Goal: Transaction & Acquisition: Purchase product/service

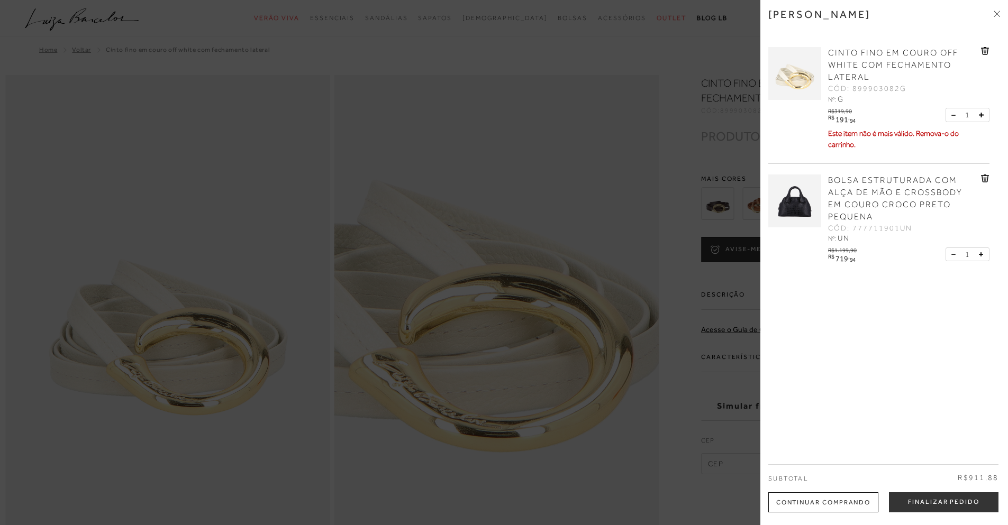
click at [981, 49] on icon at bounding box center [985, 51] width 8 height 8
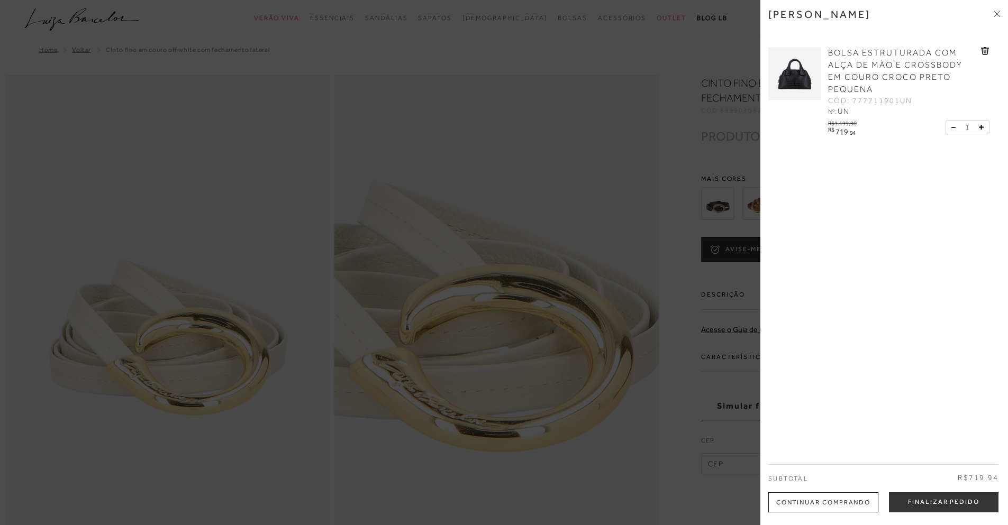
click at [715, 50] on div at bounding box center [504, 262] width 1008 height 525
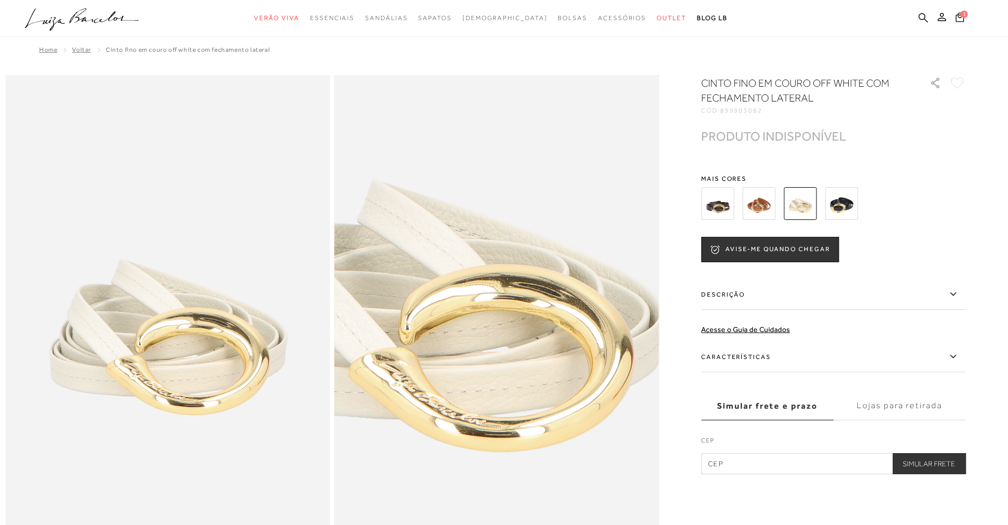
click at [58, 24] on icon ".a{fill-rule:evenodd;}" at bounding box center [82, 19] width 114 height 22
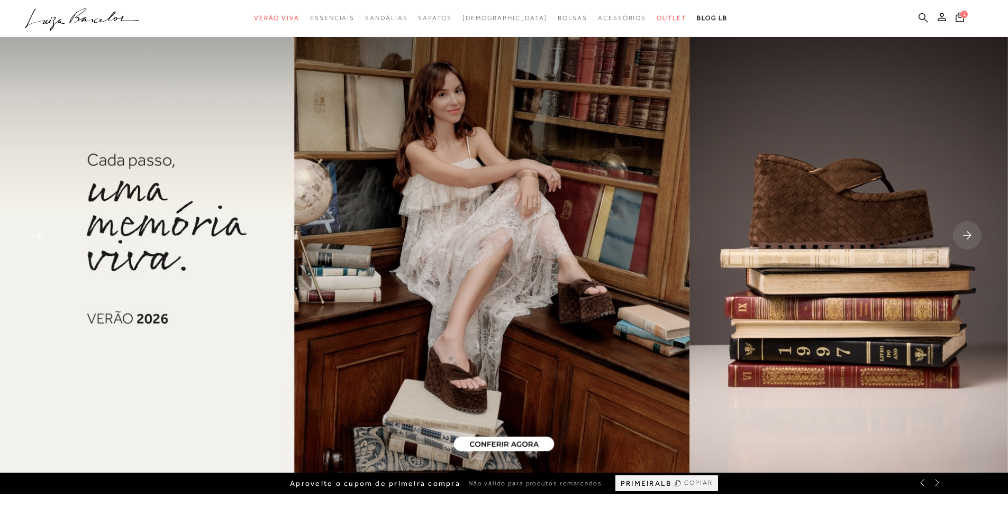
click at [924, 17] on icon at bounding box center [923, 18] width 10 height 10
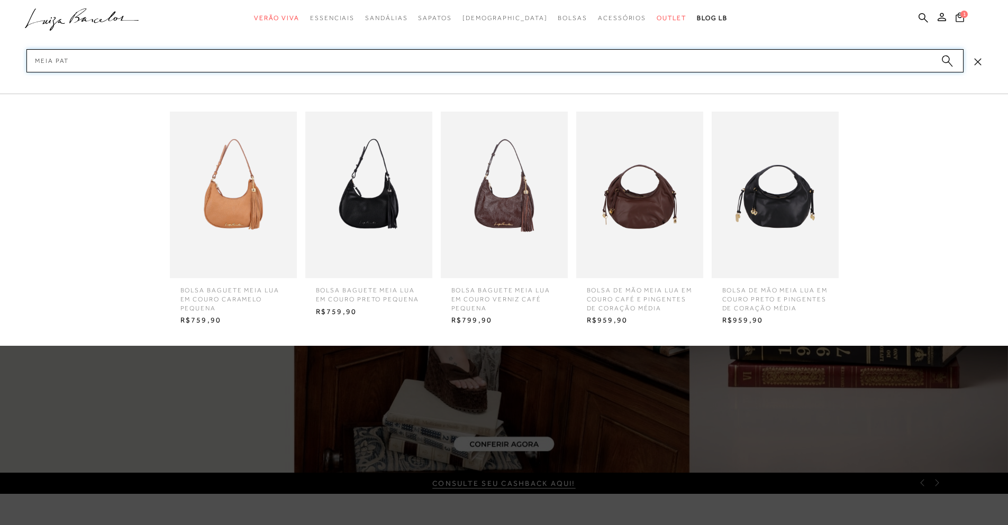
type input "meia pata"
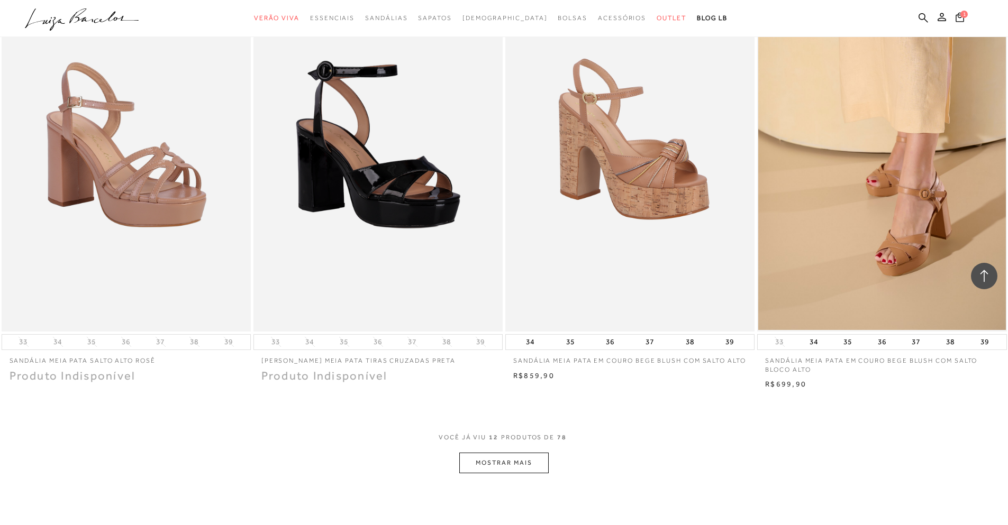
scroll to position [1079, 0]
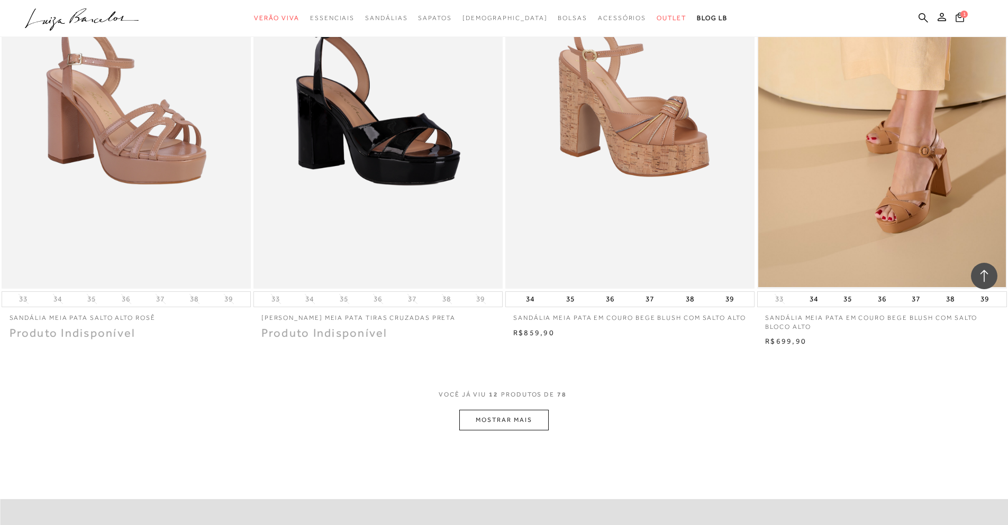
click at [536, 417] on button "MOSTRAR MAIS" at bounding box center [503, 420] width 89 height 21
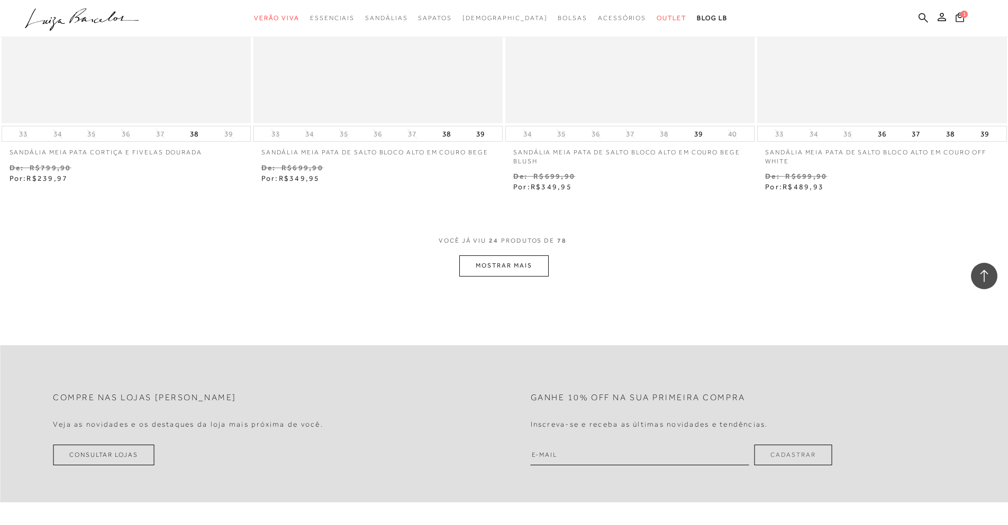
scroll to position [2602, 0]
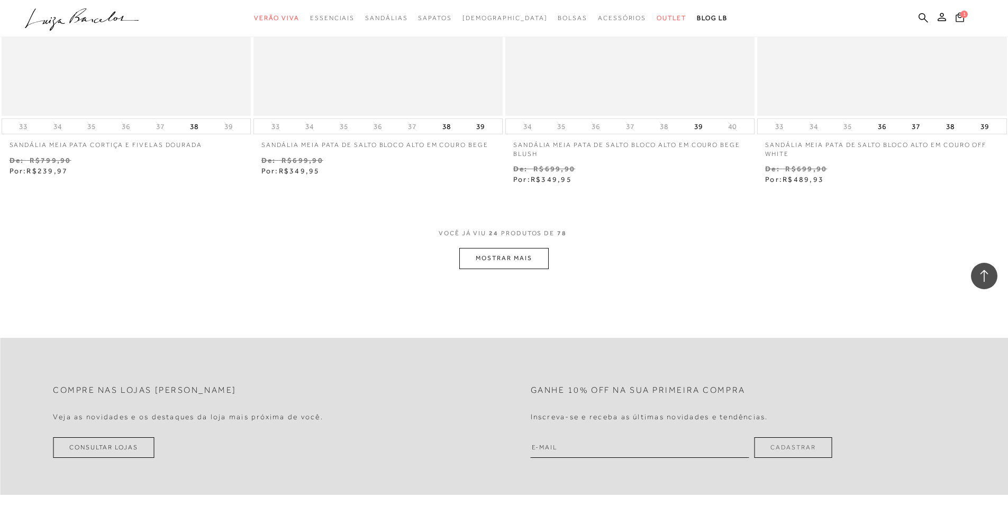
click at [541, 257] on button "MOSTRAR MAIS" at bounding box center [503, 258] width 89 height 21
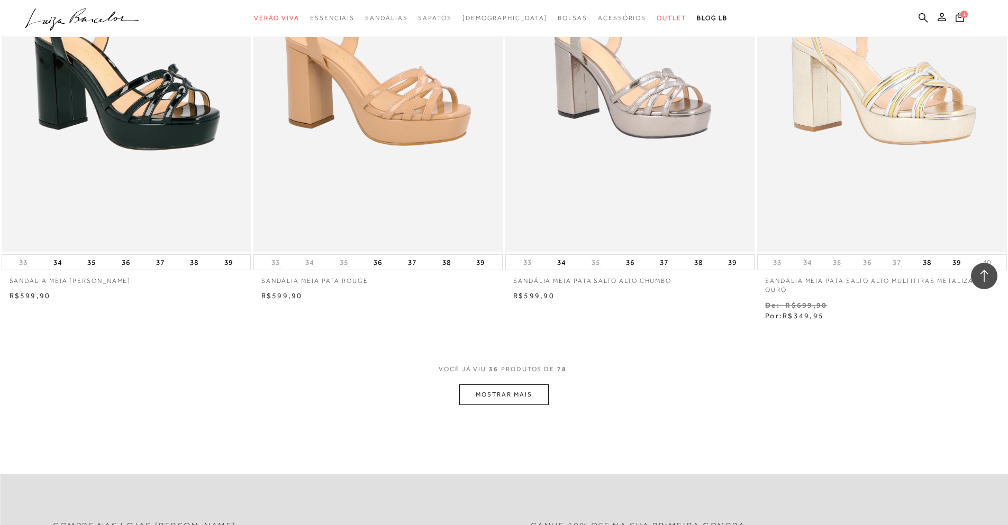
scroll to position [3808, 0]
click at [528, 396] on button "MOSTRAR MAIS" at bounding box center [503, 394] width 89 height 21
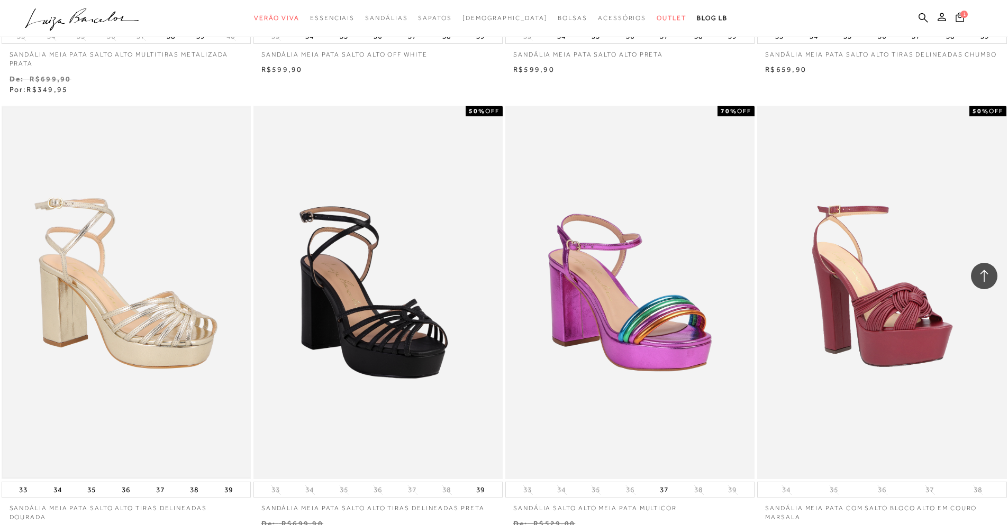
scroll to position [4570, 0]
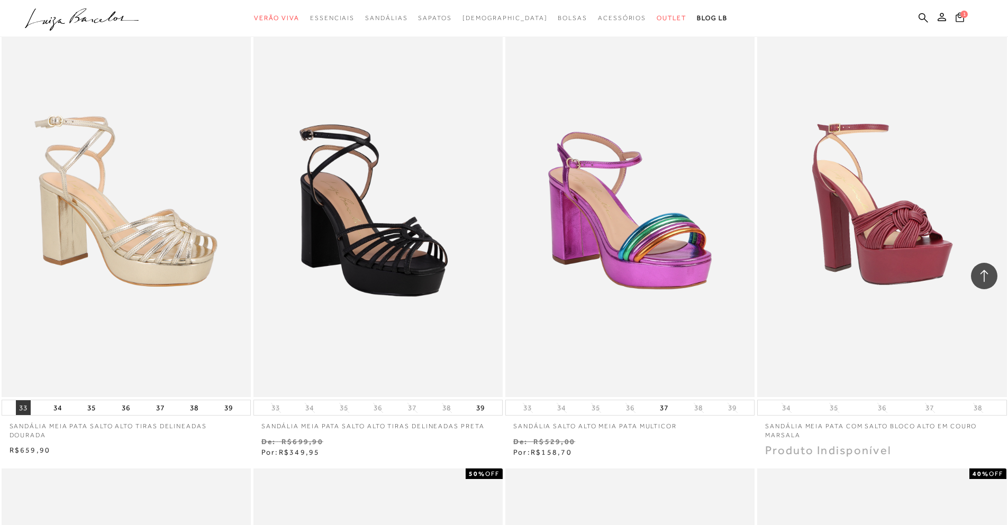
click at [23, 404] on button "33" at bounding box center [23, 407] width 15 height 15
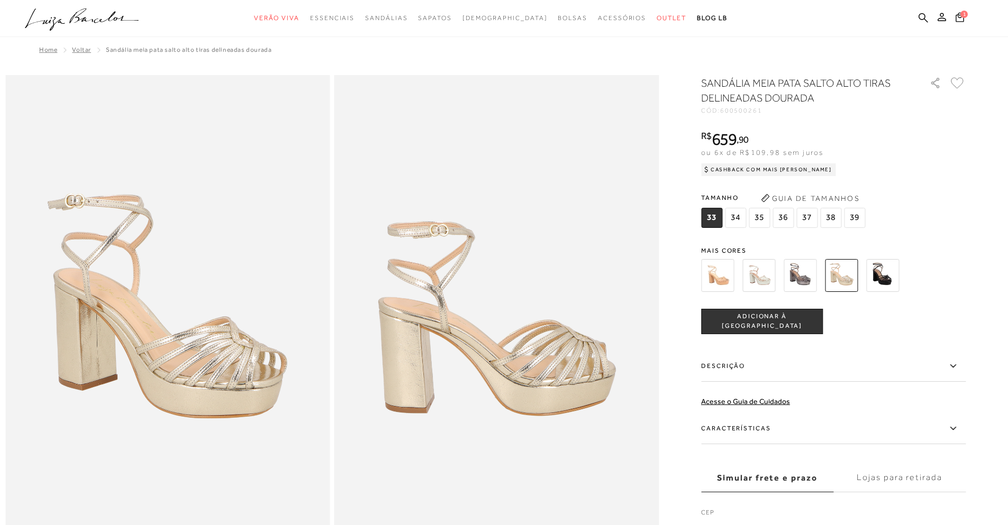
click at [776, 320] on span "ADICIONAR À [GEOGRAPHIC_DATA]" at bounding box center [761, 321] width 121 height 19
click at [767, 279] on img at bounding box center [758, 275] width 33 height 33
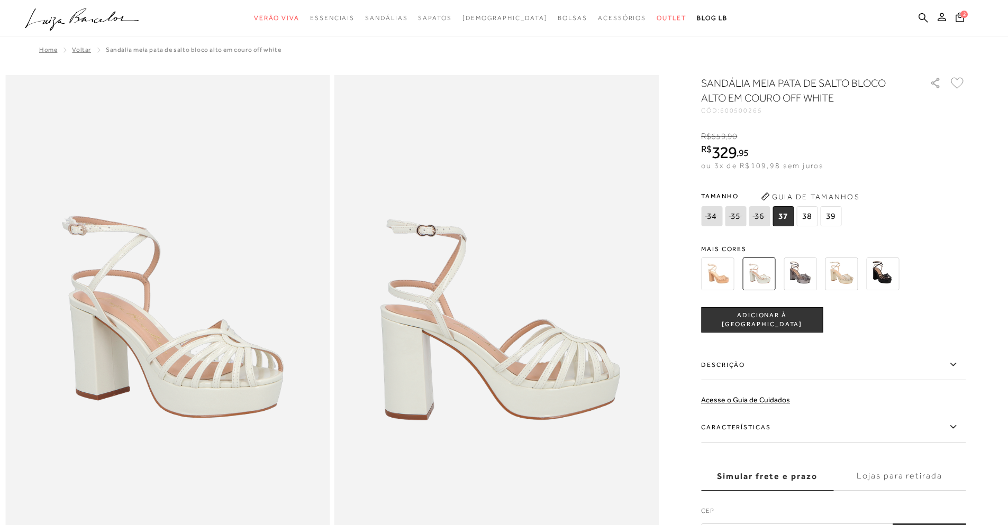
click at [847, 280] on img at bounding box center [841, 274] width 33 height 33
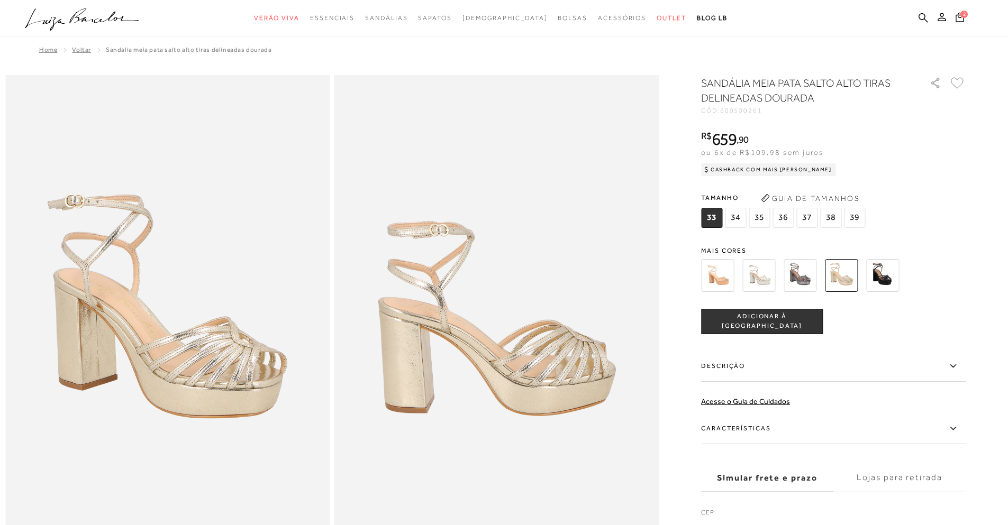
click at [885, 279] on img at bounding box center [882, 275] width 33 height 33
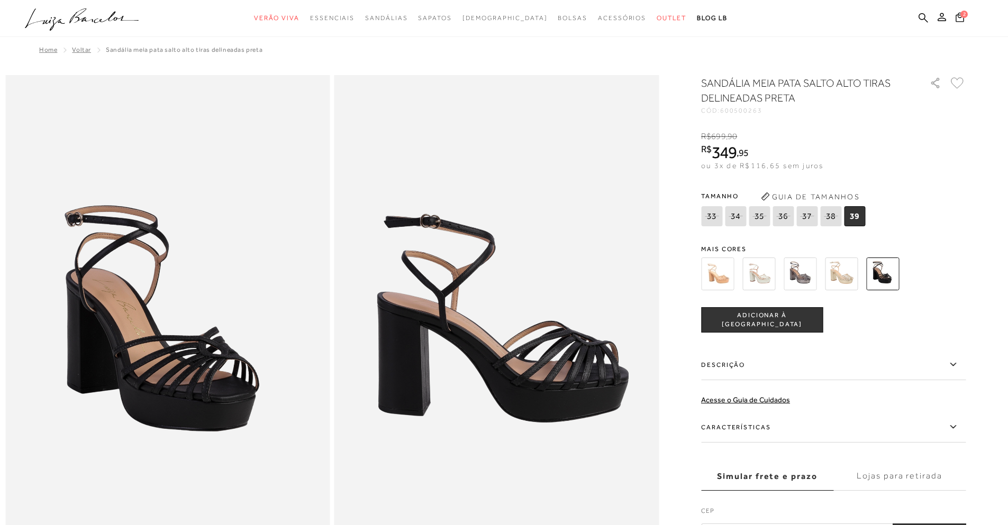
click at [761, 278] on img at bounding box center [758, 274] width 33 height 33
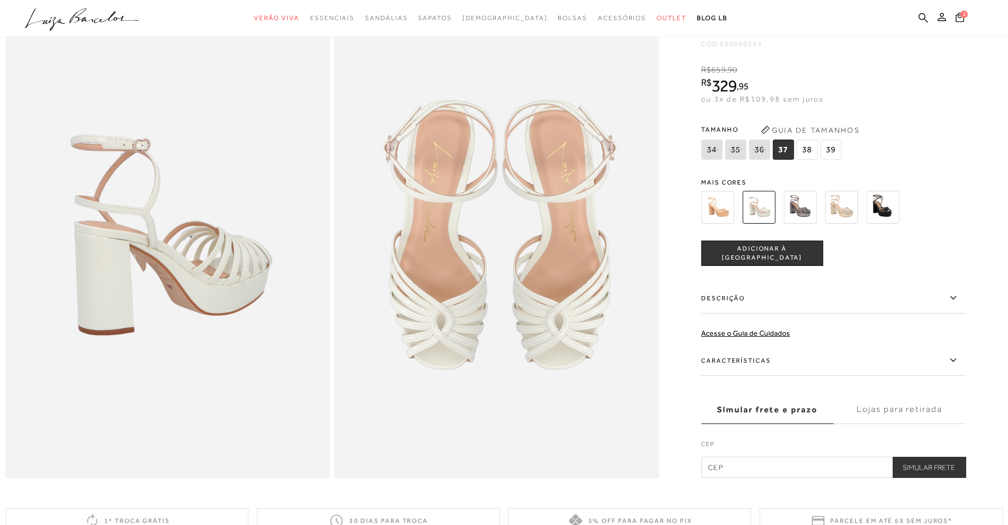
scroll to position [317, 0]
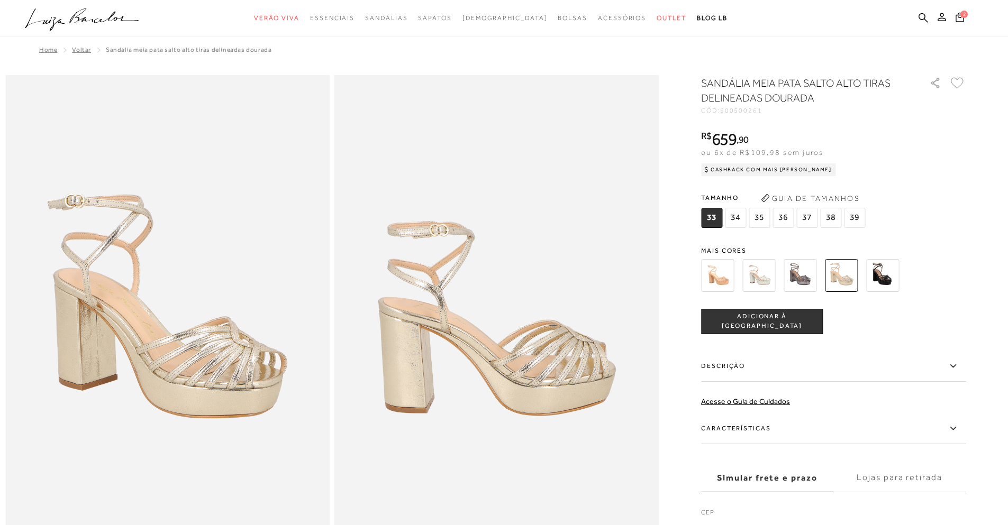
click at [883, 277] on img at bounding box center [882, 275] width 33 height 33
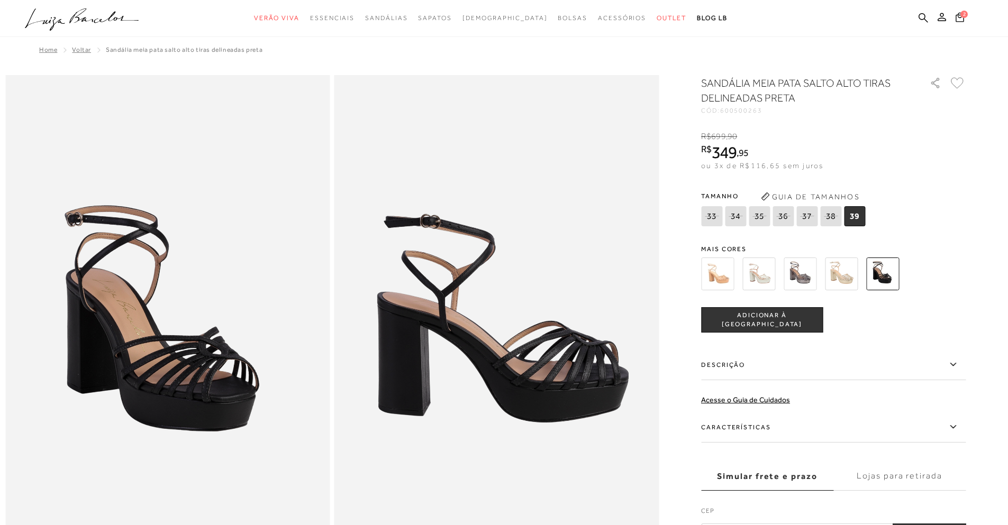
click at [842, 278] on img at bounding box center [841, 274] width 33 height 33
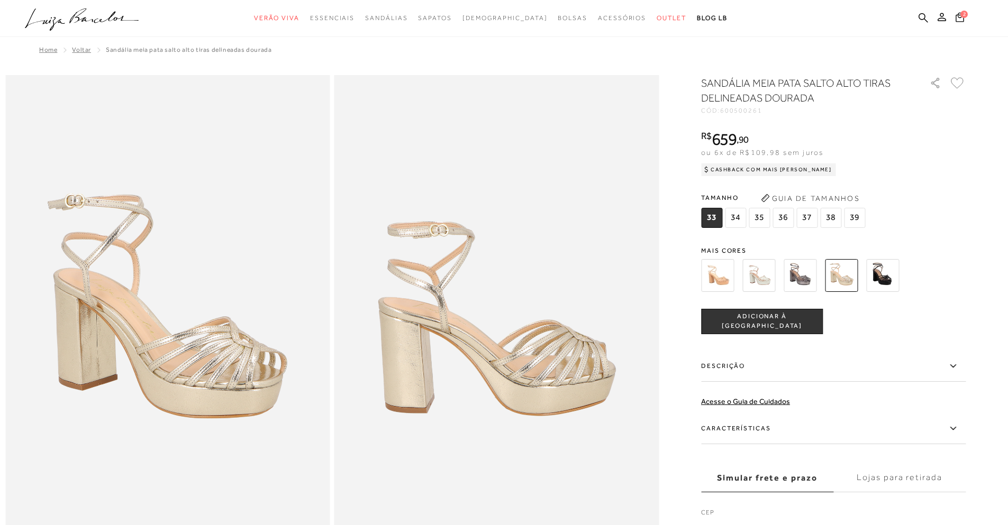
click at [809, 276] on img at bounding box center [799, 275] width 33 height 33
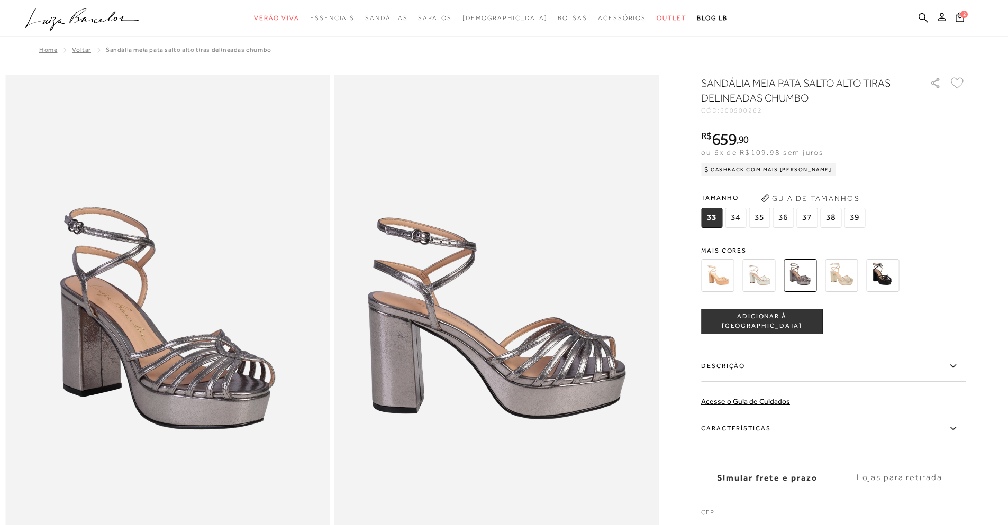
click at [763, 276] on img at bounding box center [758, 275] width 33 height 33
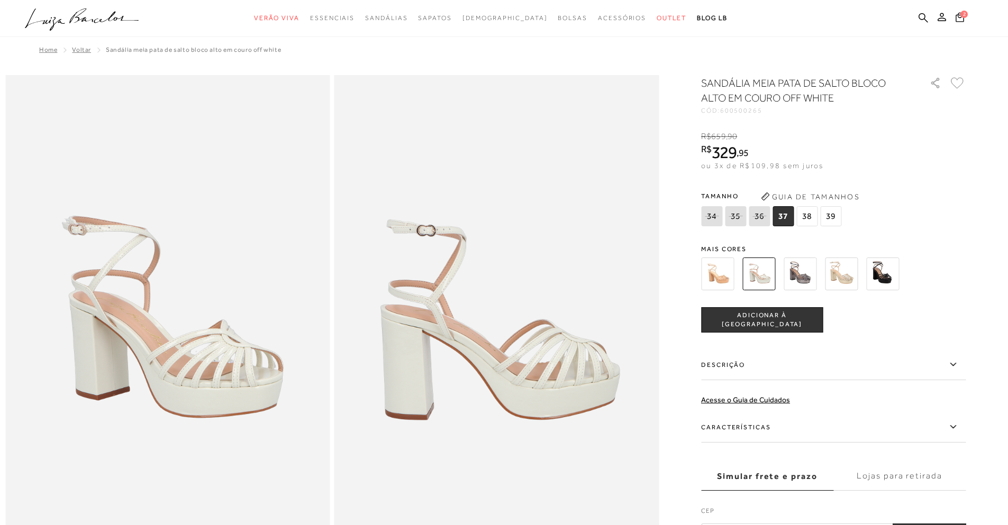
click at [720, 278] on img at bounding box center [717, 274] width 33 height 33
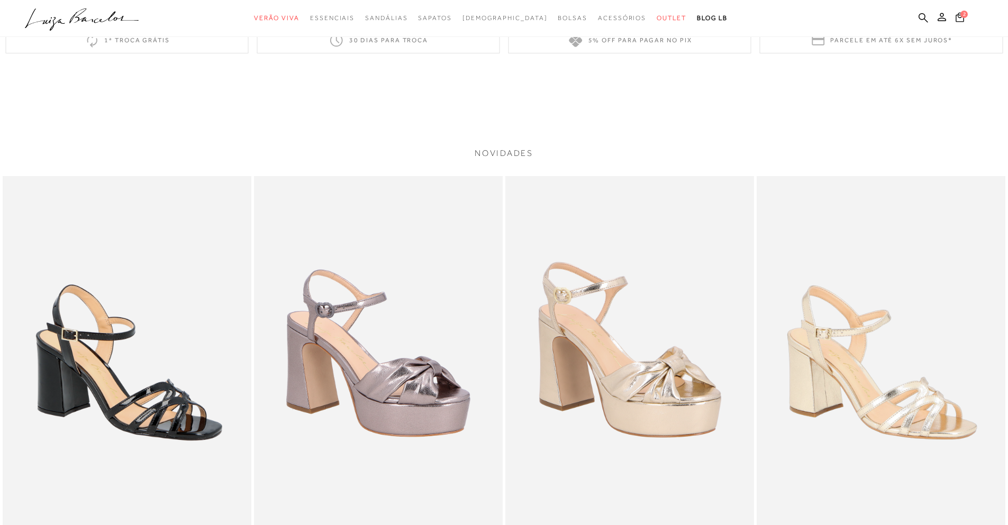
scroll to position [952, 0]
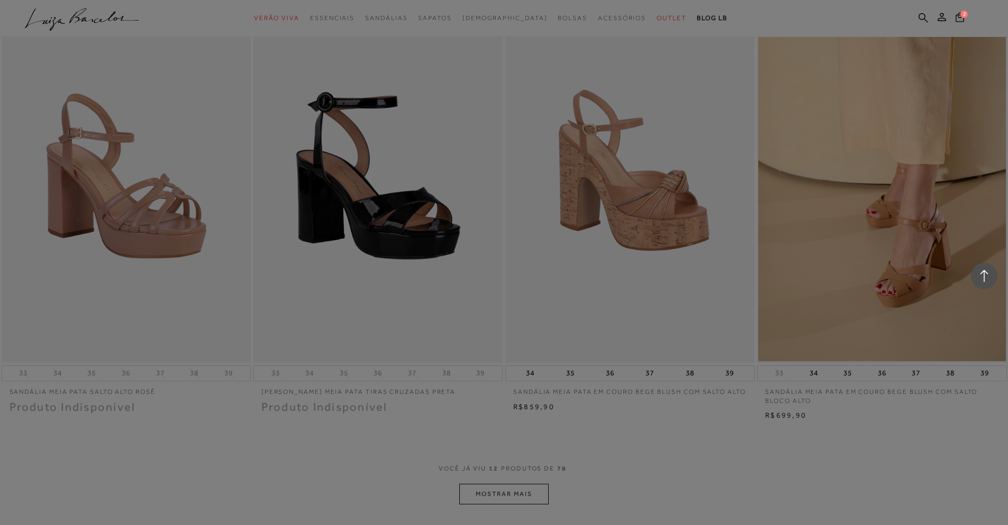
scroll to position [1079, 0]
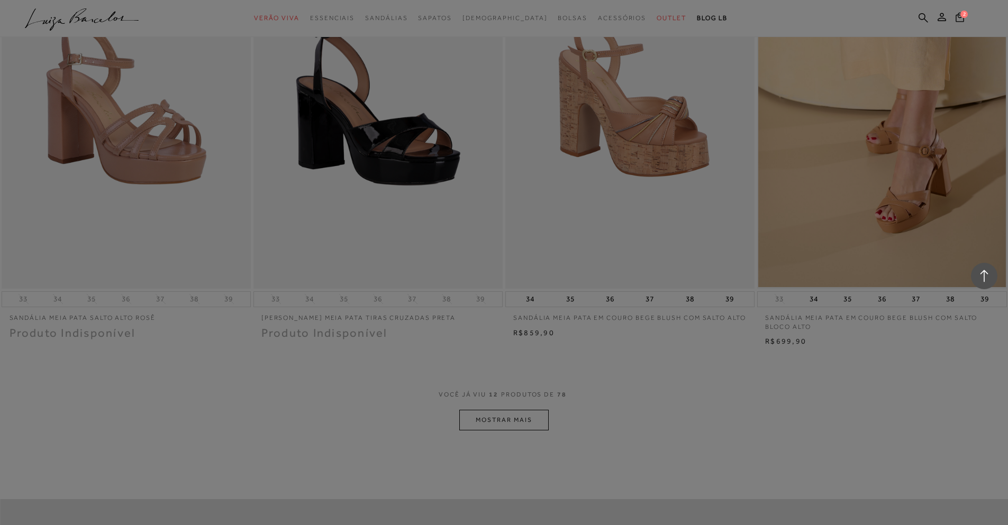
click at [529, 418] on div at bounding box center [504, 262] width 1008 height 525
click at [522, 420] on div at bounding box center [504, 262] width 1008 height 525
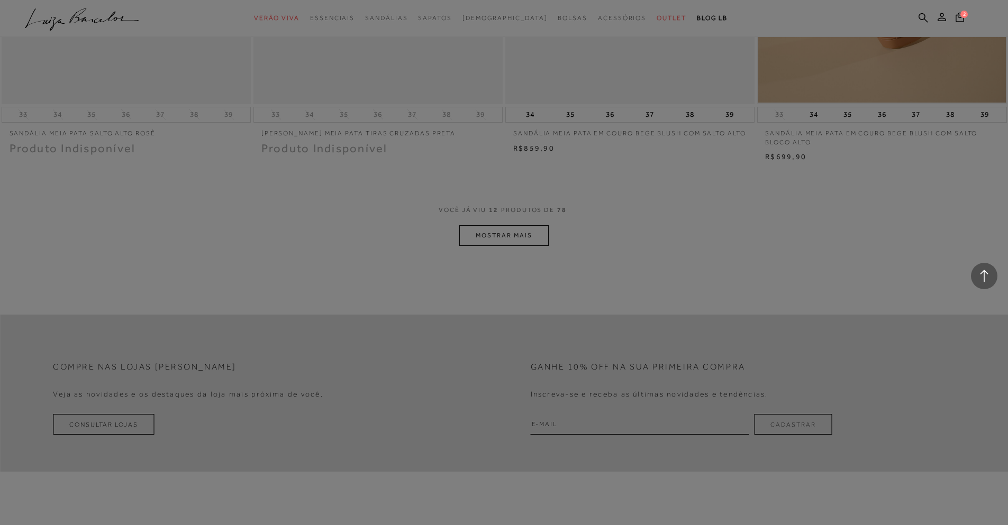
scroll to position [1066, 0]
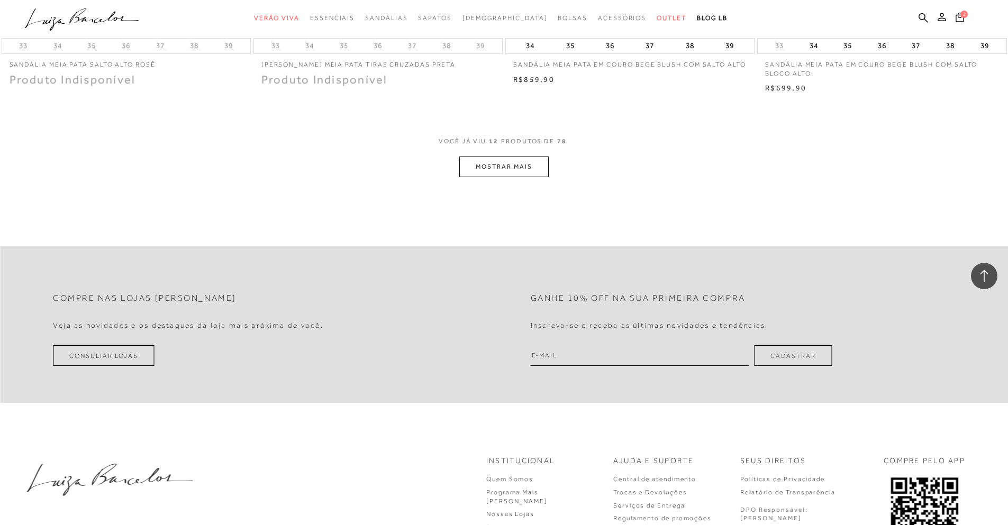
scroll to position [1333, 0]
click at [496, 160] on button "MOSTRAR MAIS" at bounding box center [503, 166] width 89 height 21
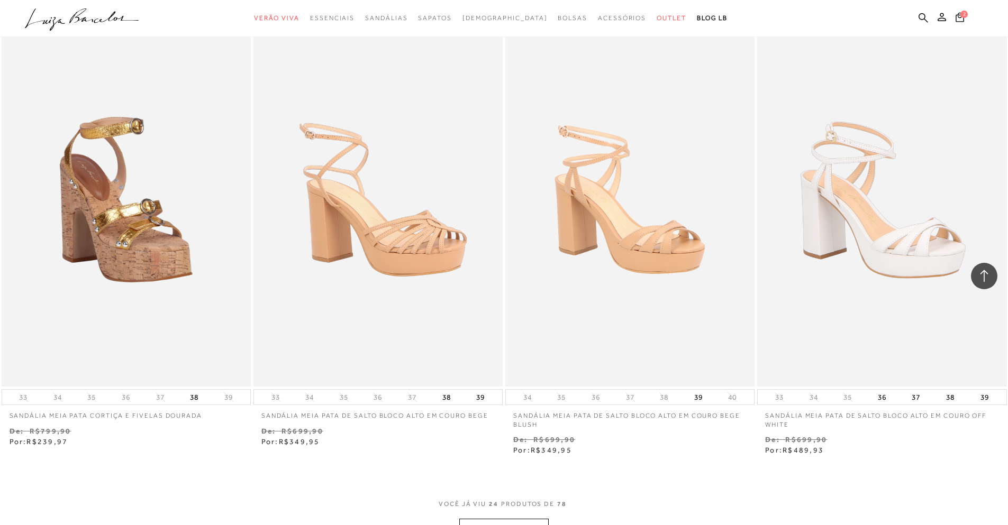
scroll to position [2539, 0]
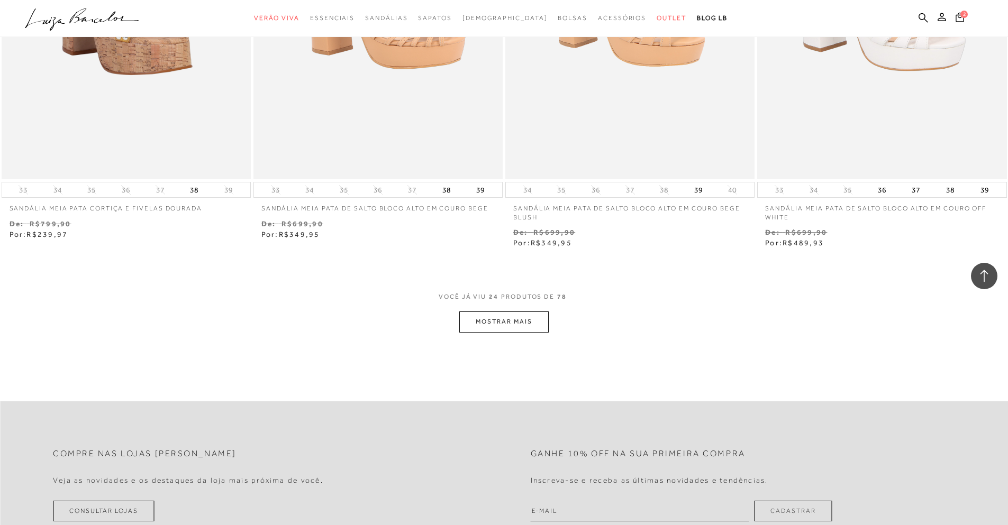
click at [507, 318] on button "MOSTRAR MAIS" at bounding box center [503, 322] width 89 height 21
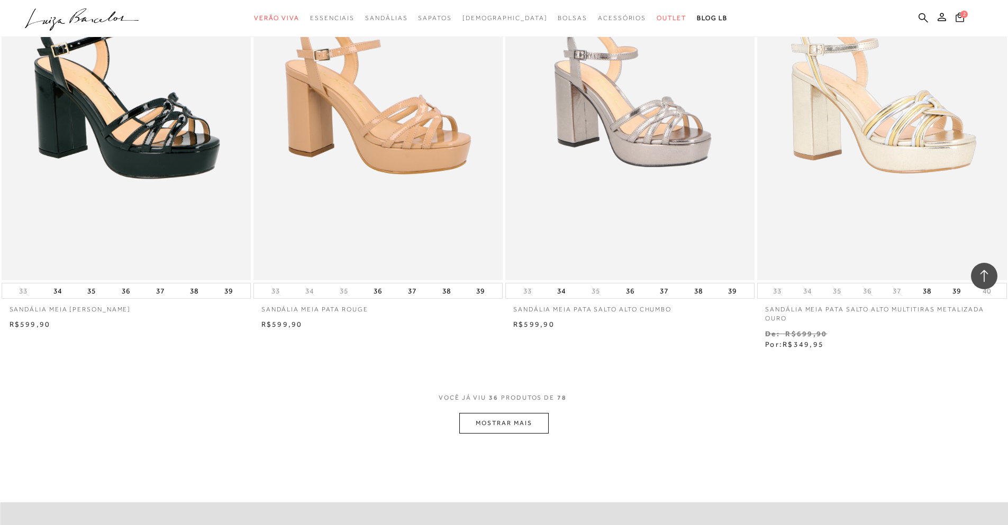
scroll to position [3808, 0]
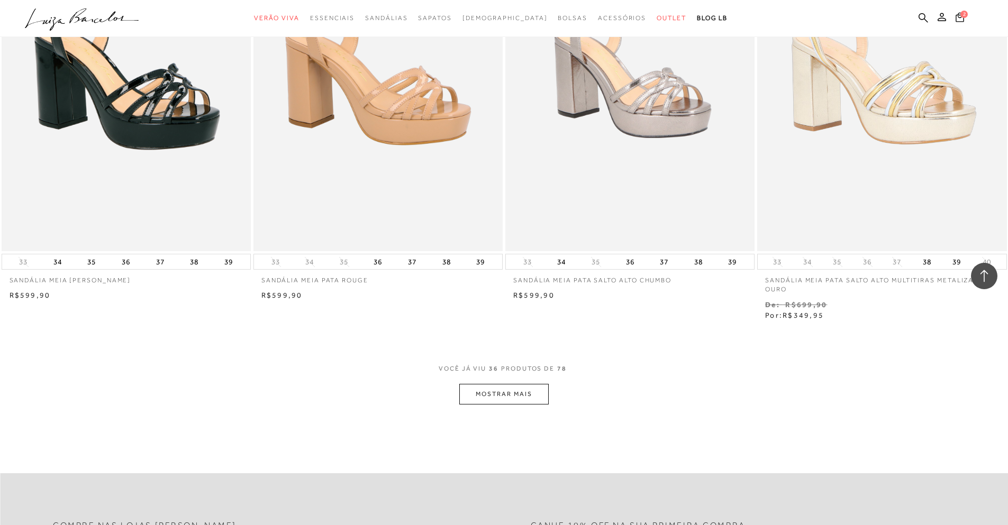
click at [507, 399] on button "MOSTRAR MAIS" at bounding box center [503, 394] width 89 height 21
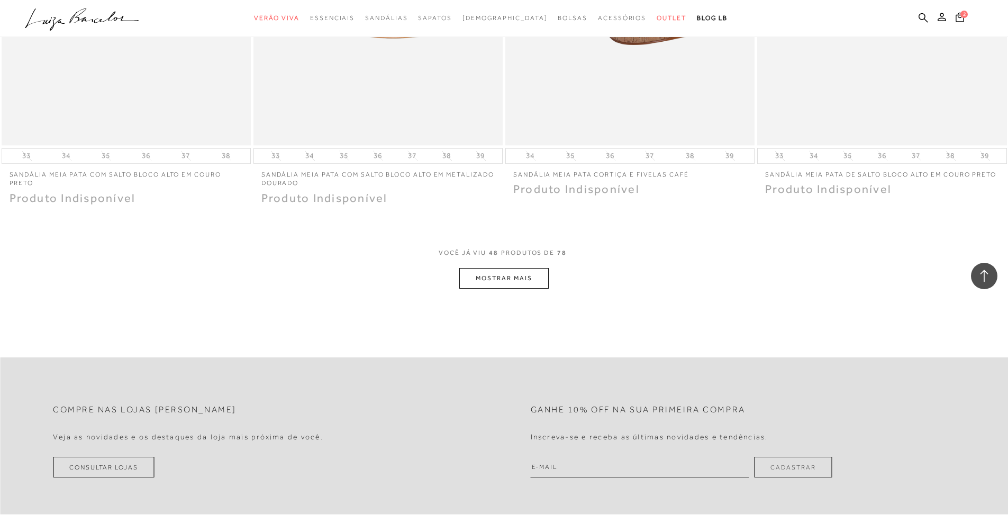
scroll to position [5268, 0]
click at [492, 277] on button "MOSTRAR MAIS" at bounding box center [503, 277] width 89 height 21
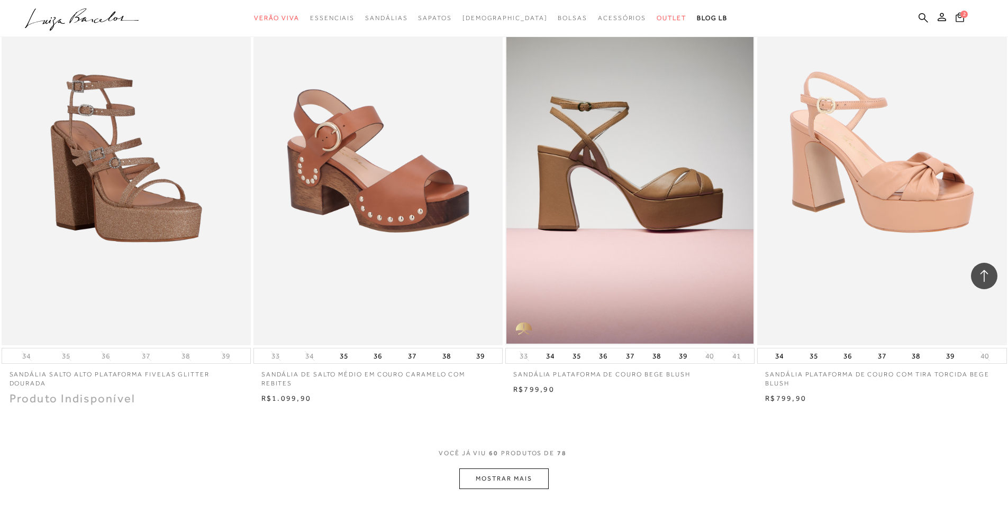
scroll to position [6411, 0]
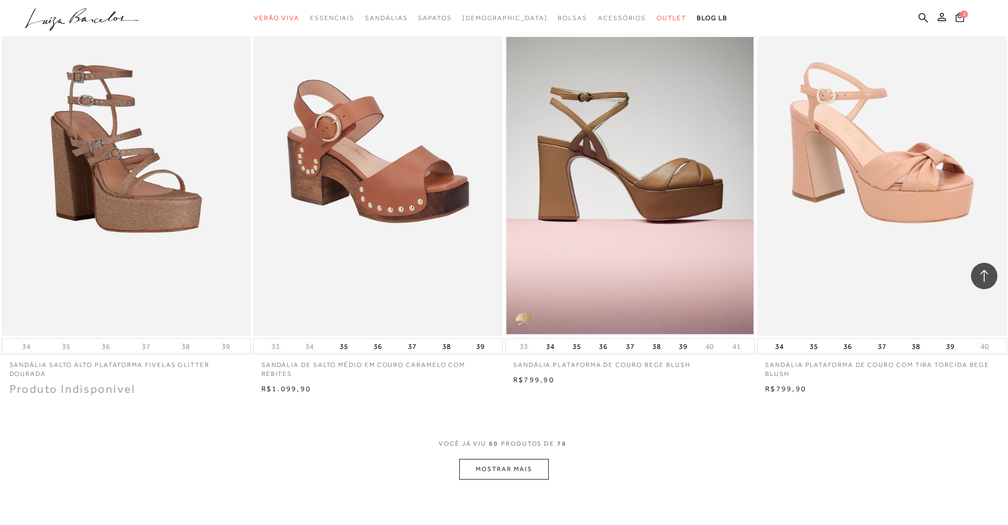
click at [520, 480] on button "MOSTRAR MAIS" at bounding box center [503, 469] width 89 height 21
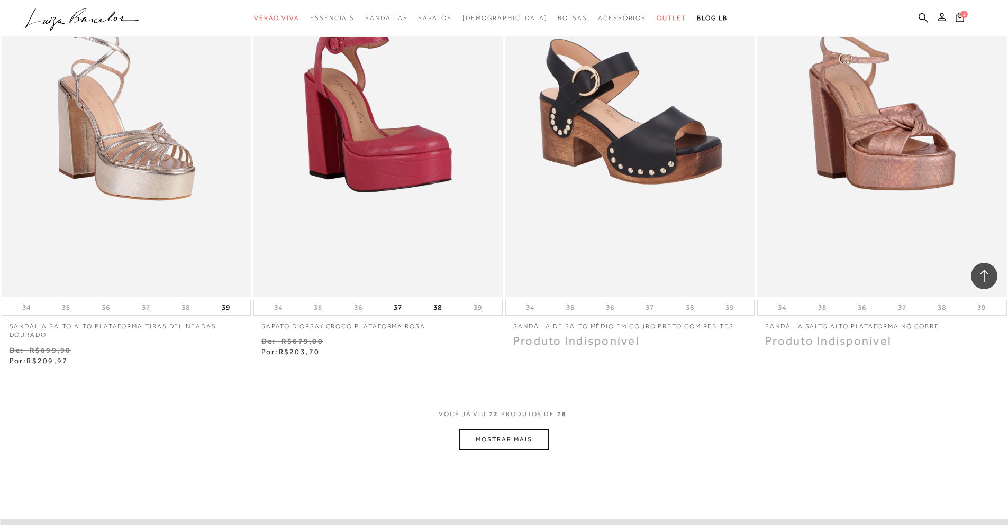
scroll to position [7807, 0]
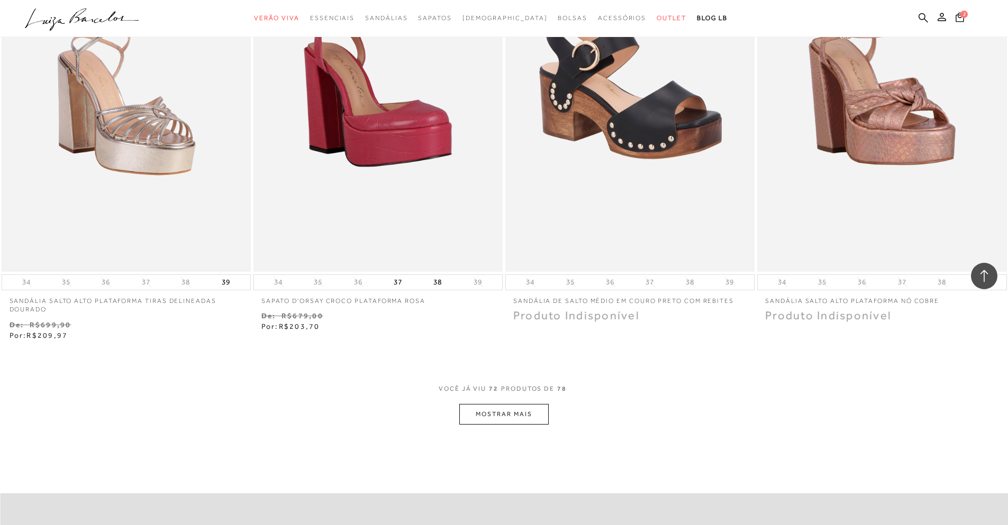
click at [173, 168] on img at bounding box center [126, 85] width 247 height 371
